Goal: Obtain resource: Obtain resource

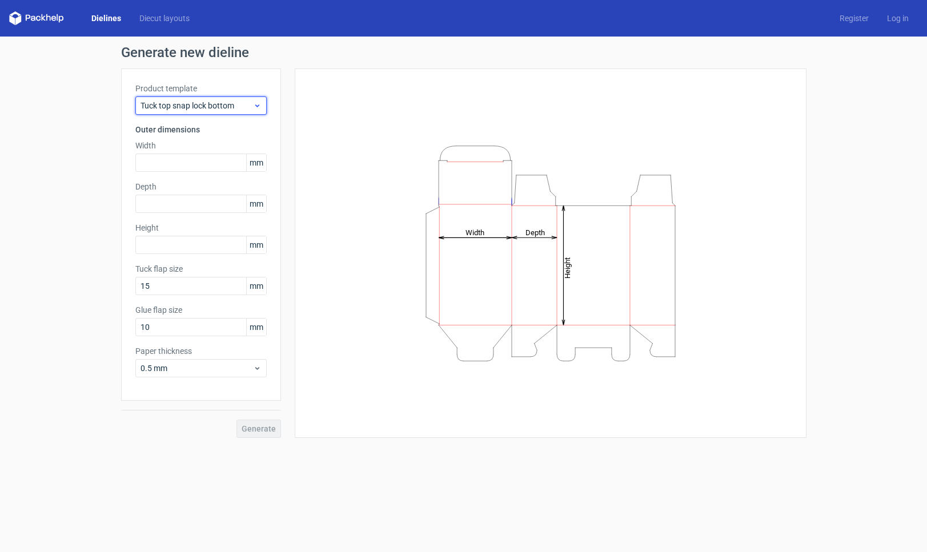
click at [258, 108] on icon at bounding box center [257, 105] width 9 height 9
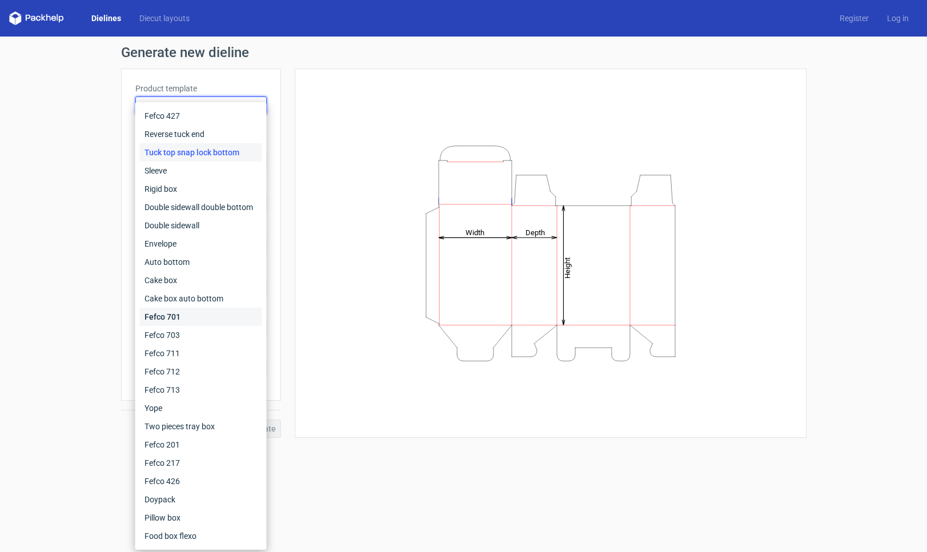
click at [193, 316] on div "Fefco 701" at bounding box center [201, 317] width 122 height 18
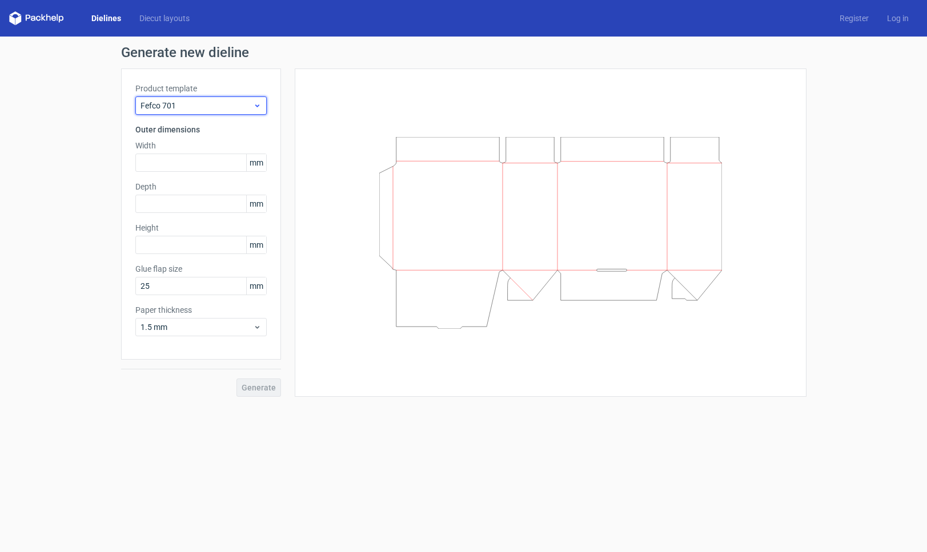
click at [254, 107] on icon at bounding box center [257, 105] width 9 height 9
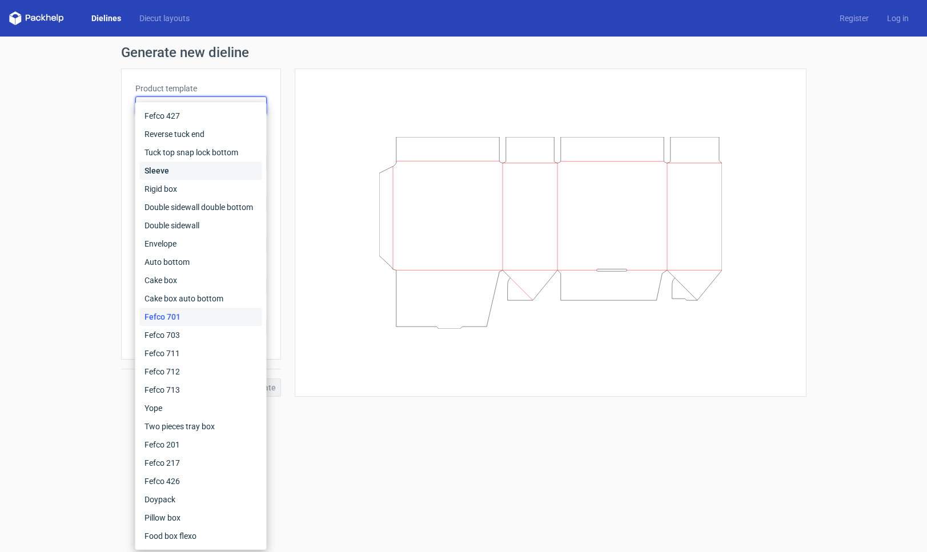
click at [227, 171] on div "Sleeve" at bounding box center [201, 171] width 122 height 18
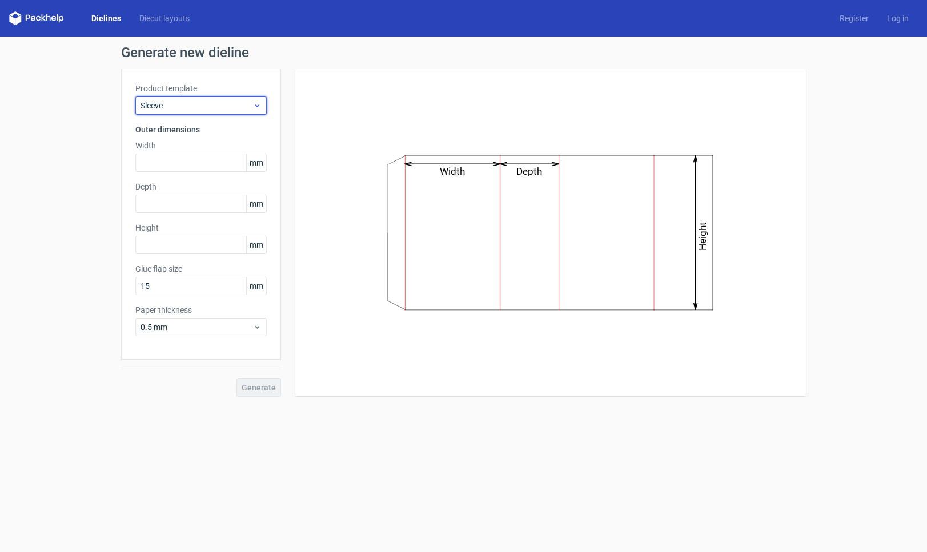
click at [261, 106] on icon at bounding box center [257, 105] width 9 height 9
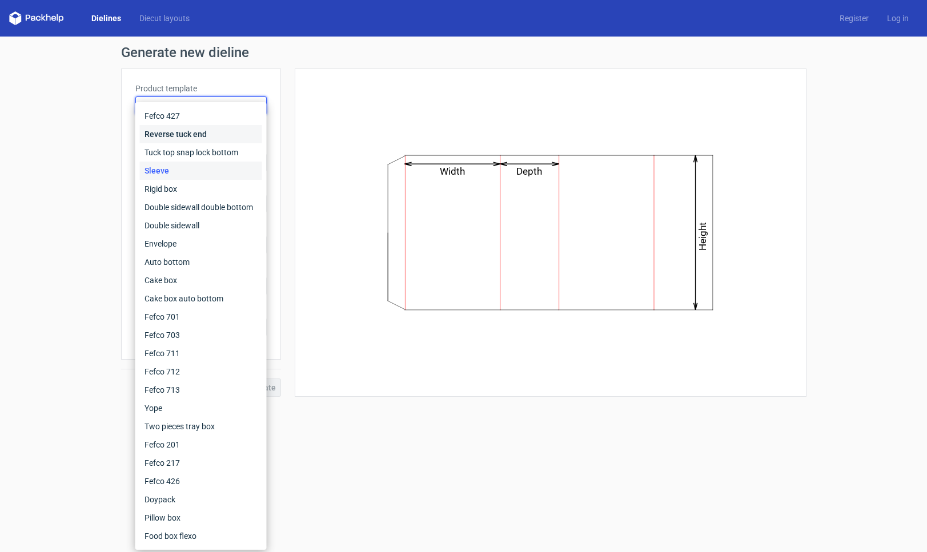
click at [238, 131] on div "Reverse tuck end" at bounding box center [201, 134] width 122 height 18
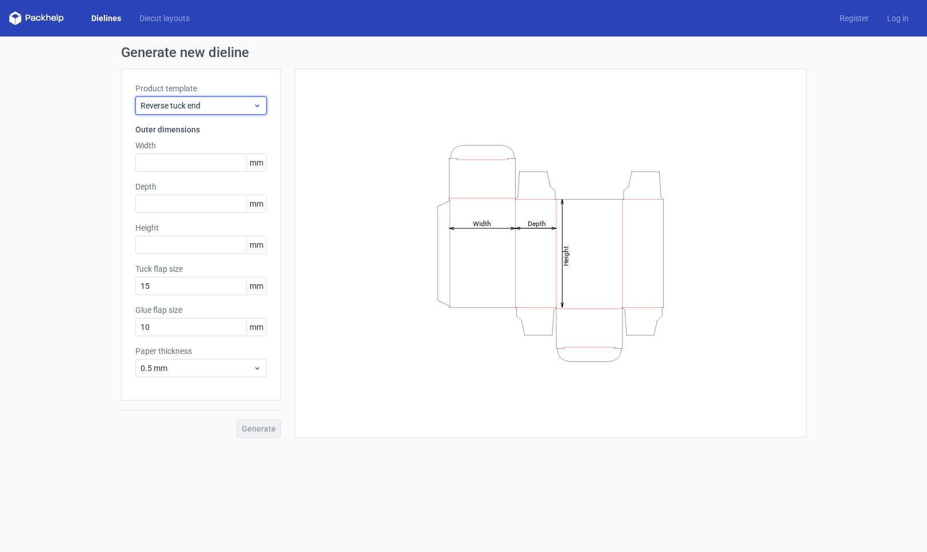
click at [259, 105] on use at bounding box center [257, 106] width 4 height 3
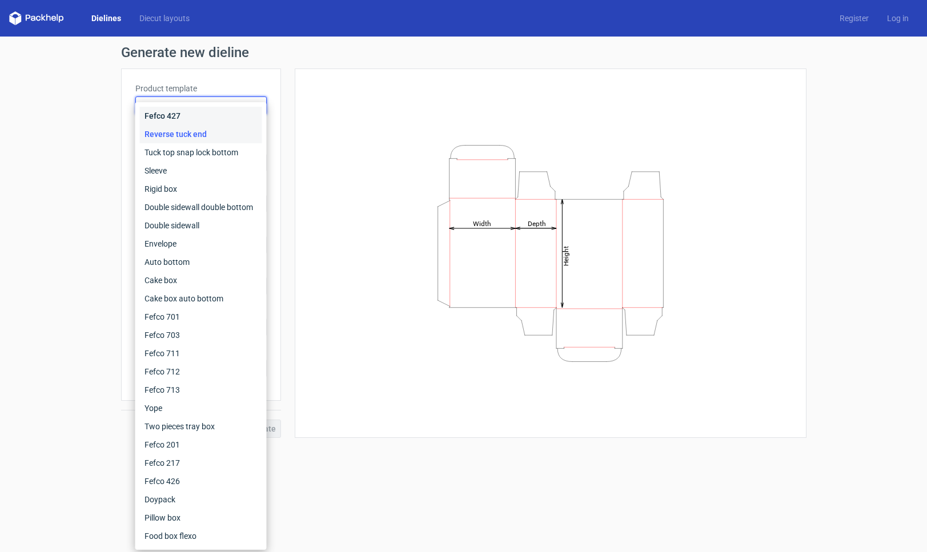
click at [235, 118] on div "Fefco 427" at bounding box center [201, 116] width 122 height 18
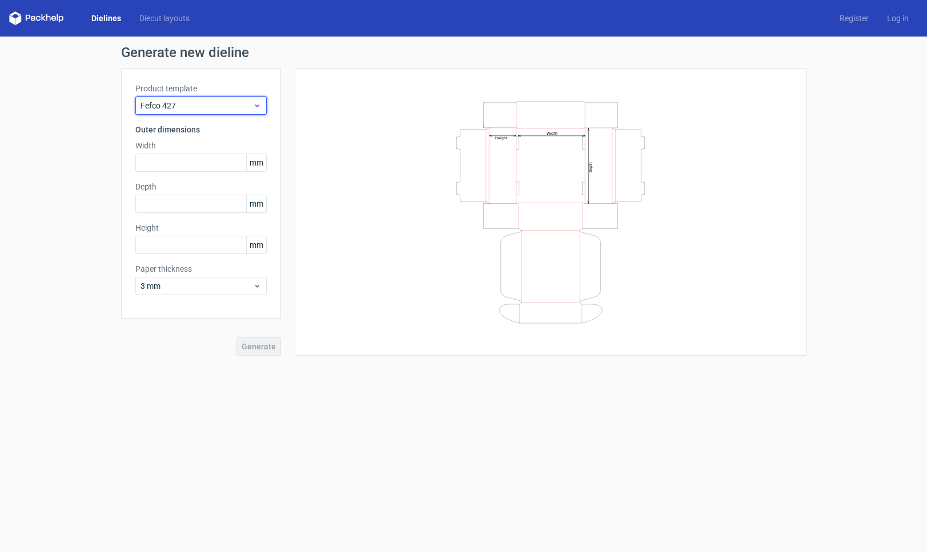
click at [255, 105] on icon at bounding box center [257, 105] width 9 height 9
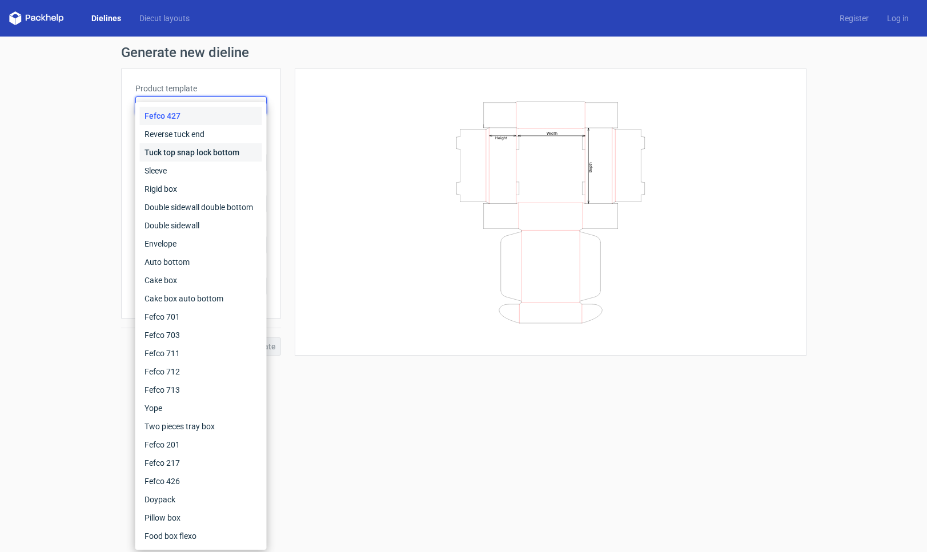
click at [238, 147] on div "Tuck top snap lock bottom" at bounding box center [201, 152] width 122 height 18
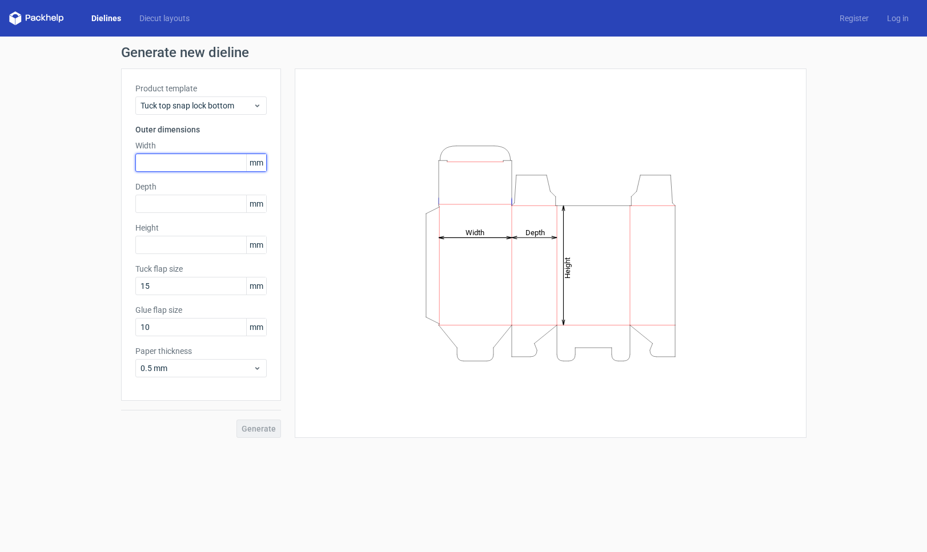
click at [215, 157] on input "text" at bounding box center [200, 163] width 131 height 18
type input "95"
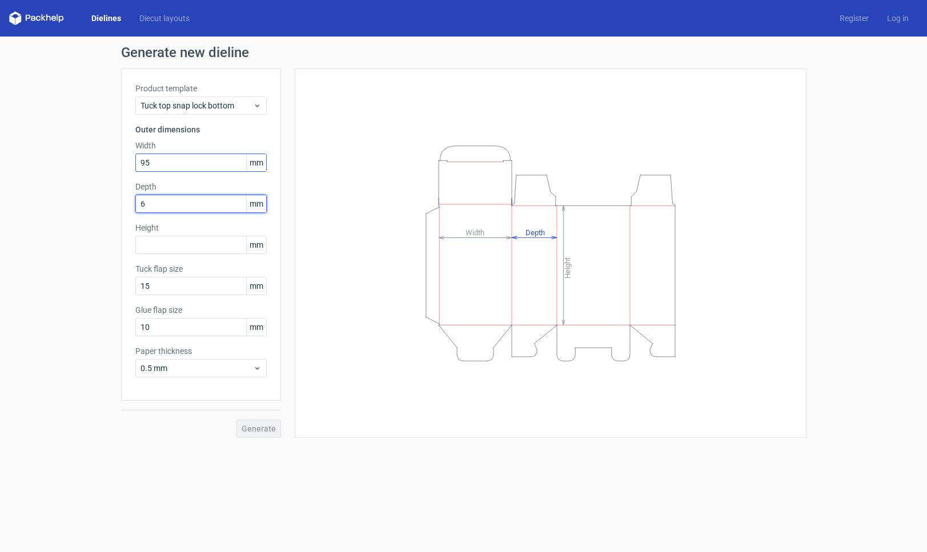
type input "60"
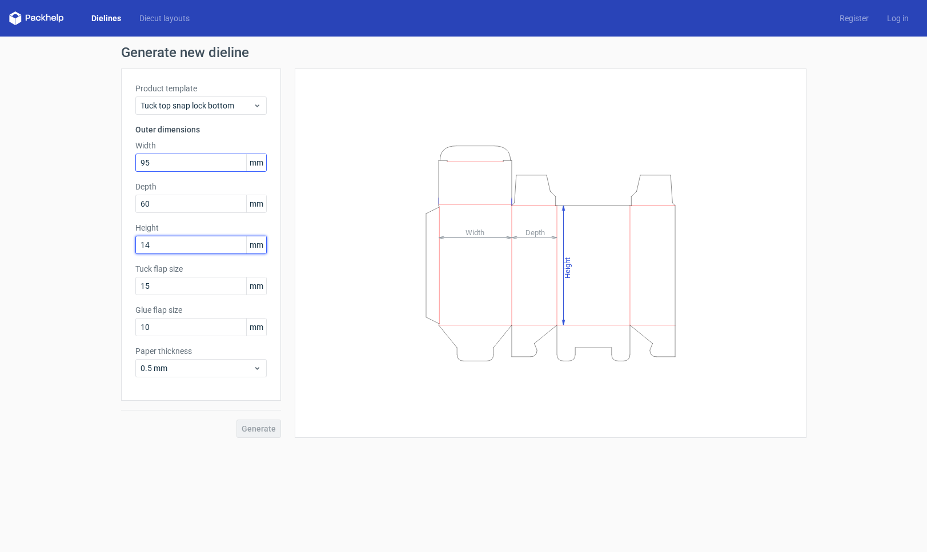
type input "140"
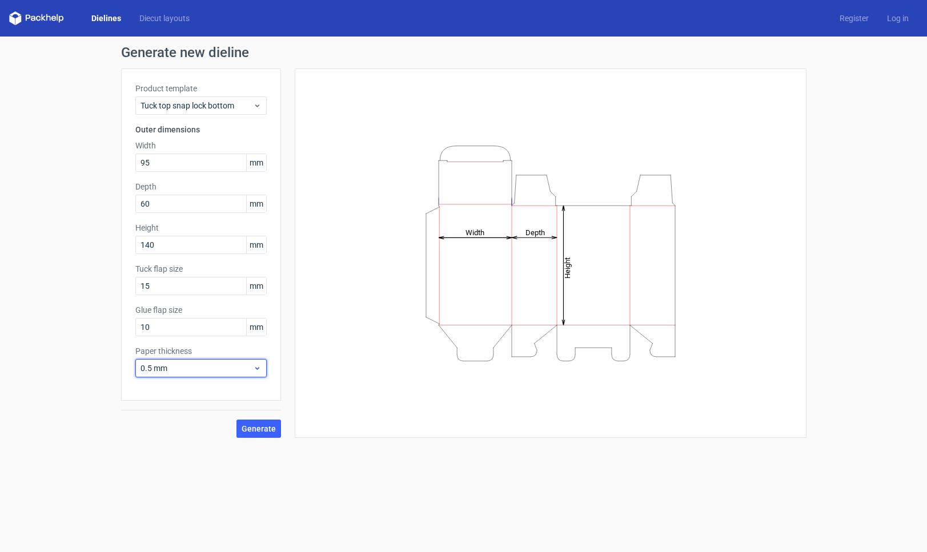
click at [259, 365] on icon at bounding box center [257, 368] width 9 height 9
click at [263, 427] on span "Generate" at bounding box center [259, 429] width 34 height 8
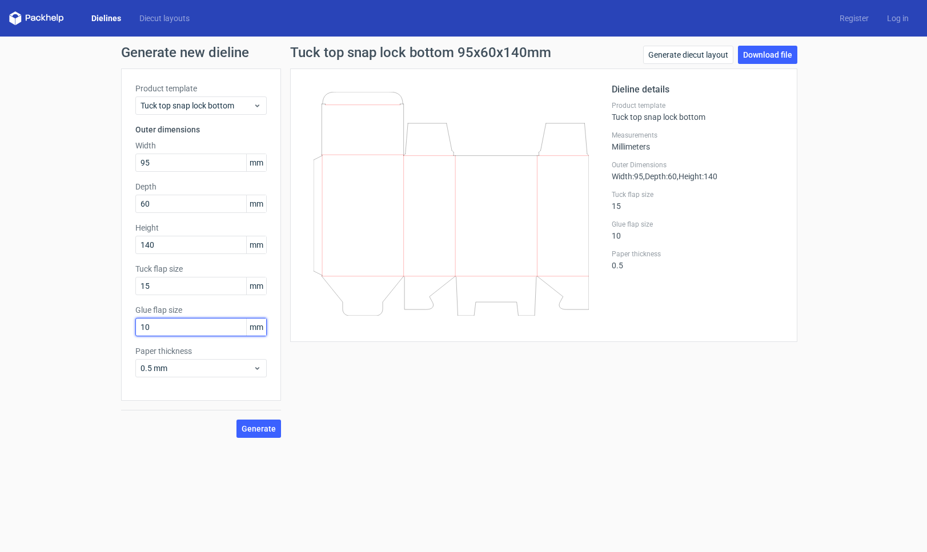
click at [145, 326] on input "10" at bounding box center [200, 327] width 131 height 18
type input "15"
click at [257, 427] on span "Generate" at bounding box center [259, 429] width 34 height 8
click at [756, 57] on link "Download file" at bounding box center [767, 55] width 59 height 18
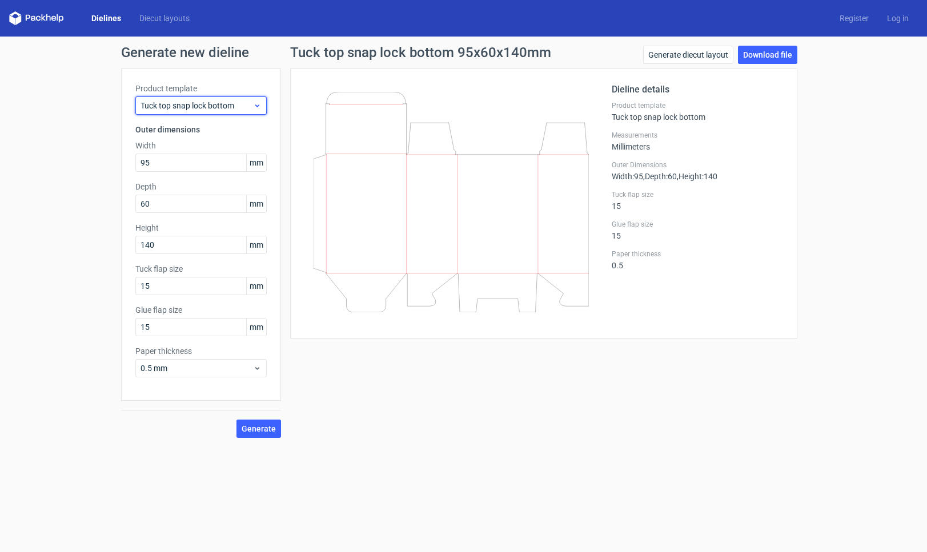
click at [258, 105] on use at bounding box center [257, 106] width 4 height 3
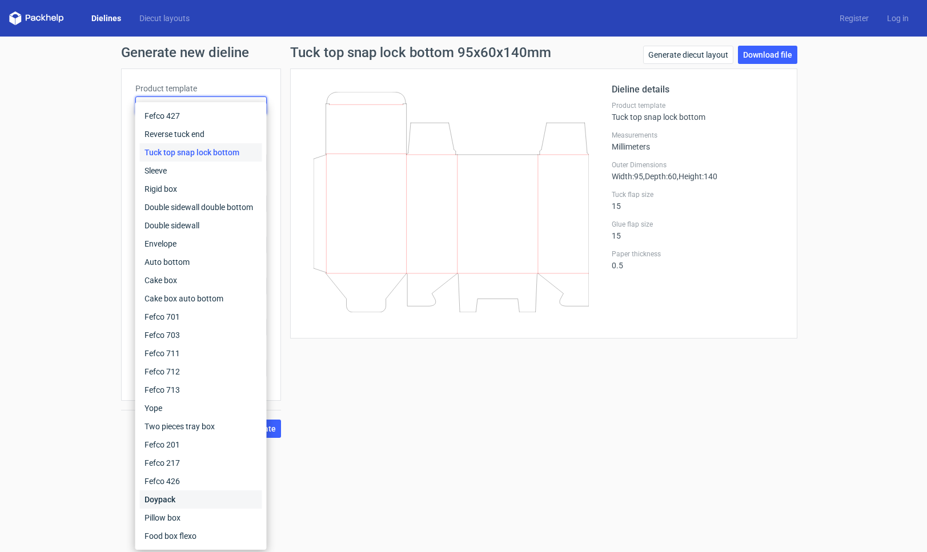
click at [182, 500] on div "Doypack" at bounding box center [201, 500] width 122 height 18
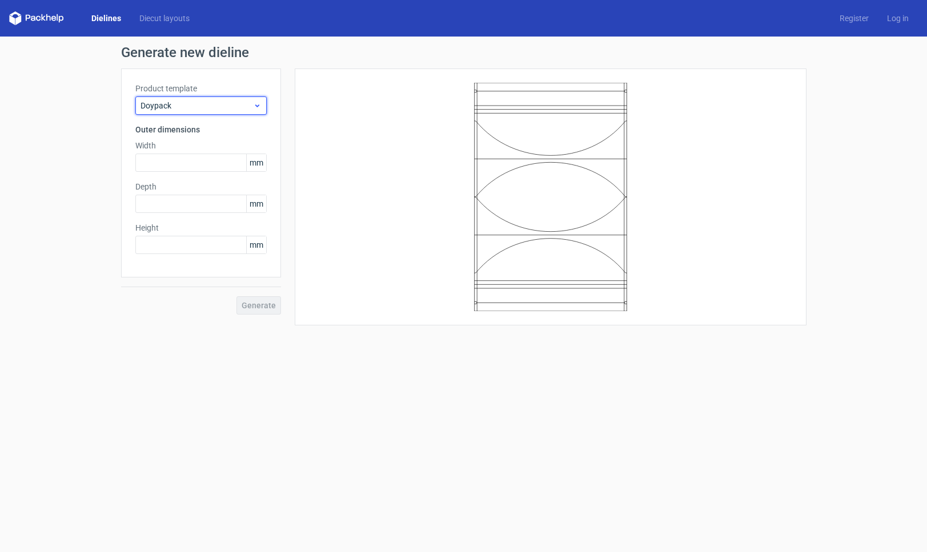
click at [239, 107] on span "Doypack" at bounding box center [197, 105] width 113 height 11
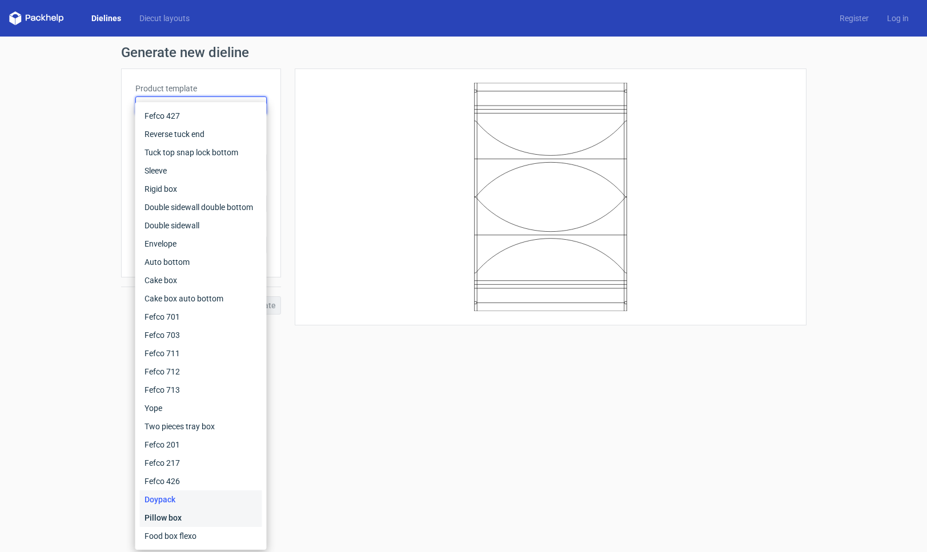
click at [178, 515] on div "Pillow box" at bounding box center [201, 518] width 122 height 18
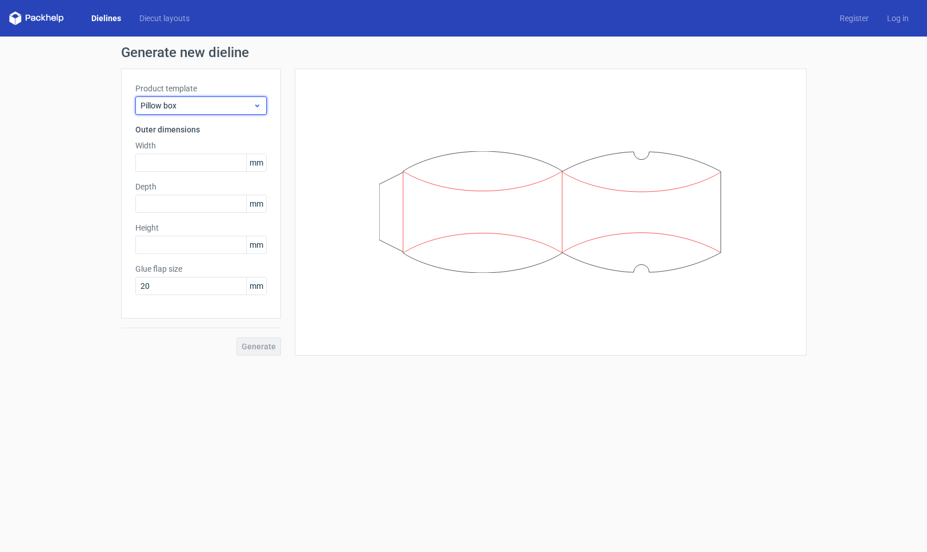
click at [254, 105] on icon at bounding box center [257, 105] width 9 height 9
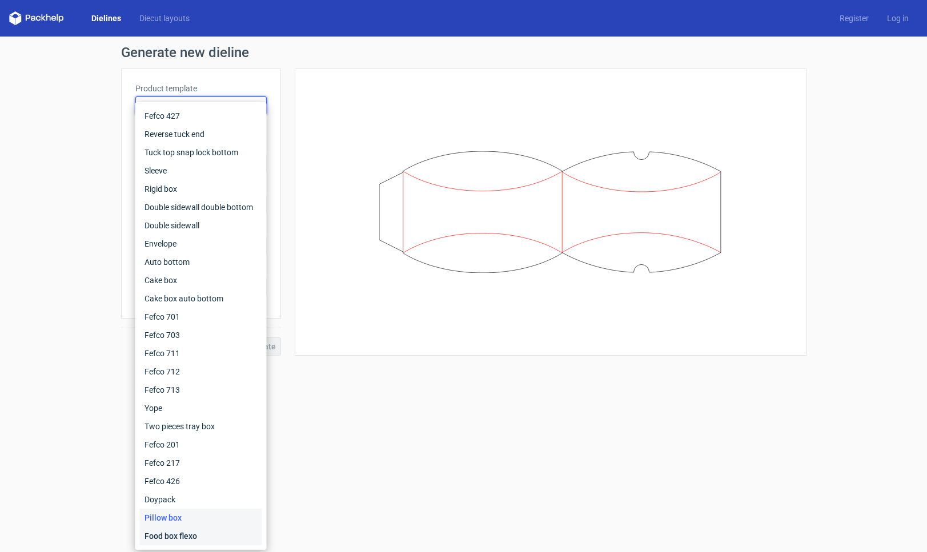
click at [191, 537] on div "Food box flexo" at bounding box center [201, 536] width 122 height 18
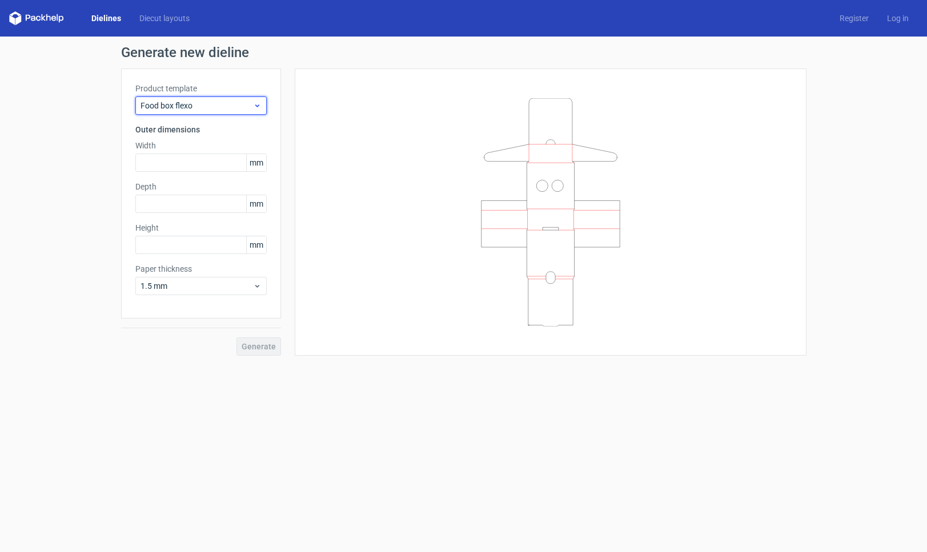
click at [256, 106] on use at bounding box center [257, 106] width 4 height 3
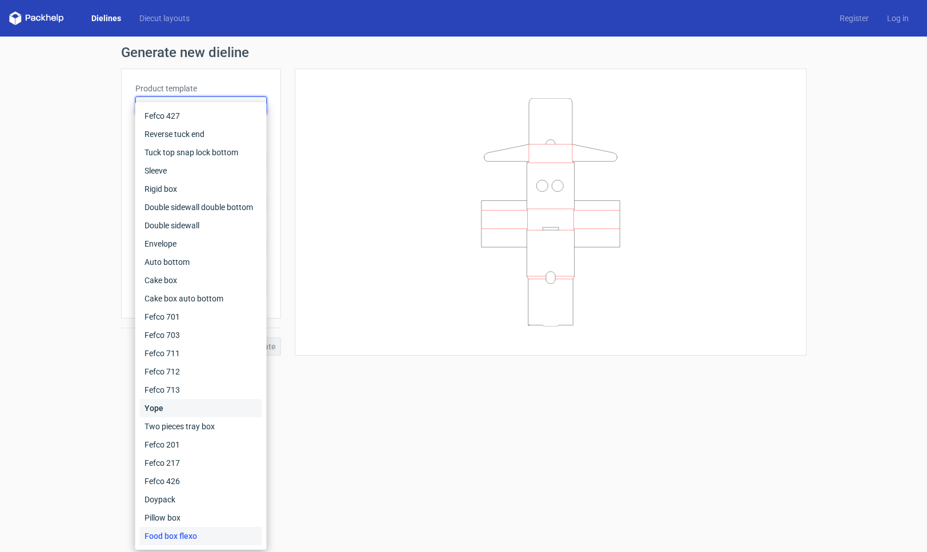
click at [165, 404] on div "Yope" at bounding box center [201, 408] width 122 height 18
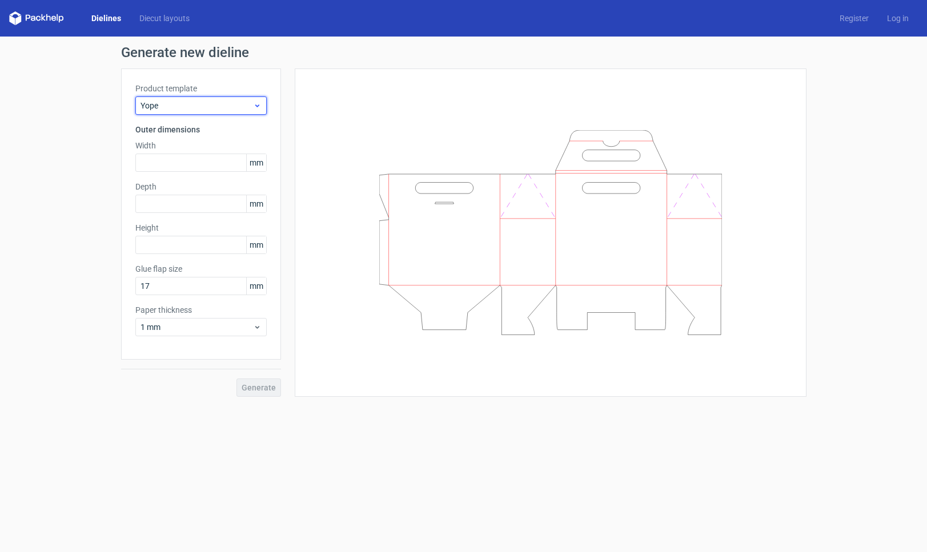
click at [255, 103] on icon at bounding box center [257, 105] width 9 height 9
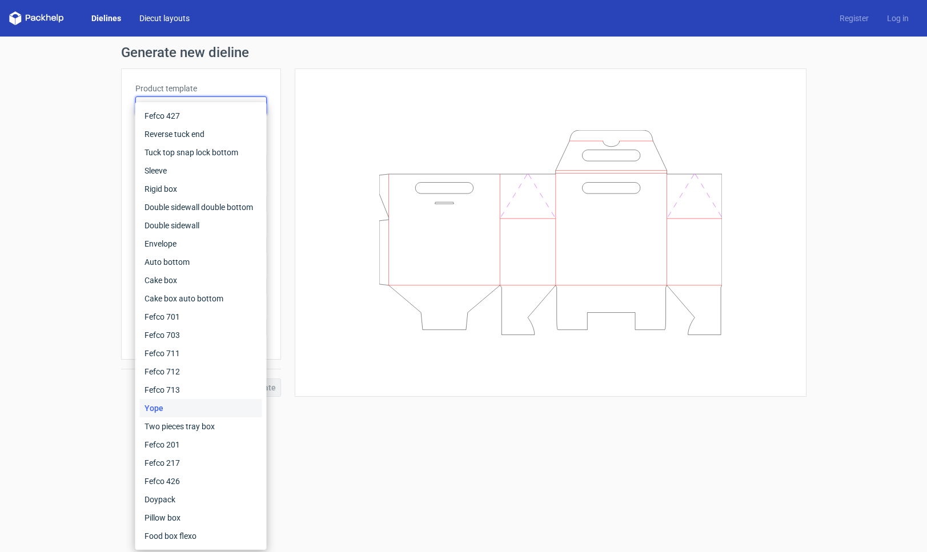
click at [167, 18] on link "Diecut layouts" at bounding box center [164, 18] width 69 height 11
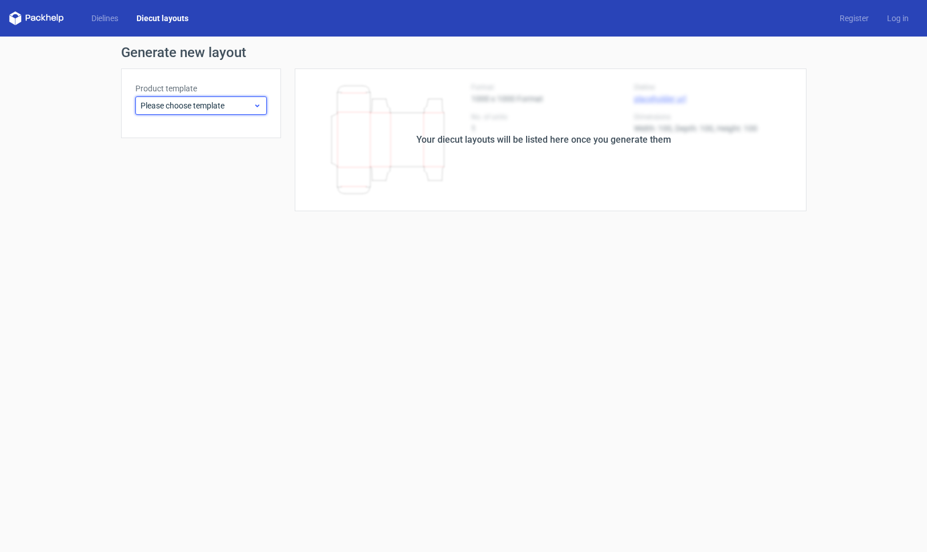
click at [227, 110] on span "Please choose template" at bounding box center [197, 105] width 113 height 11
